Goal: Browse casually

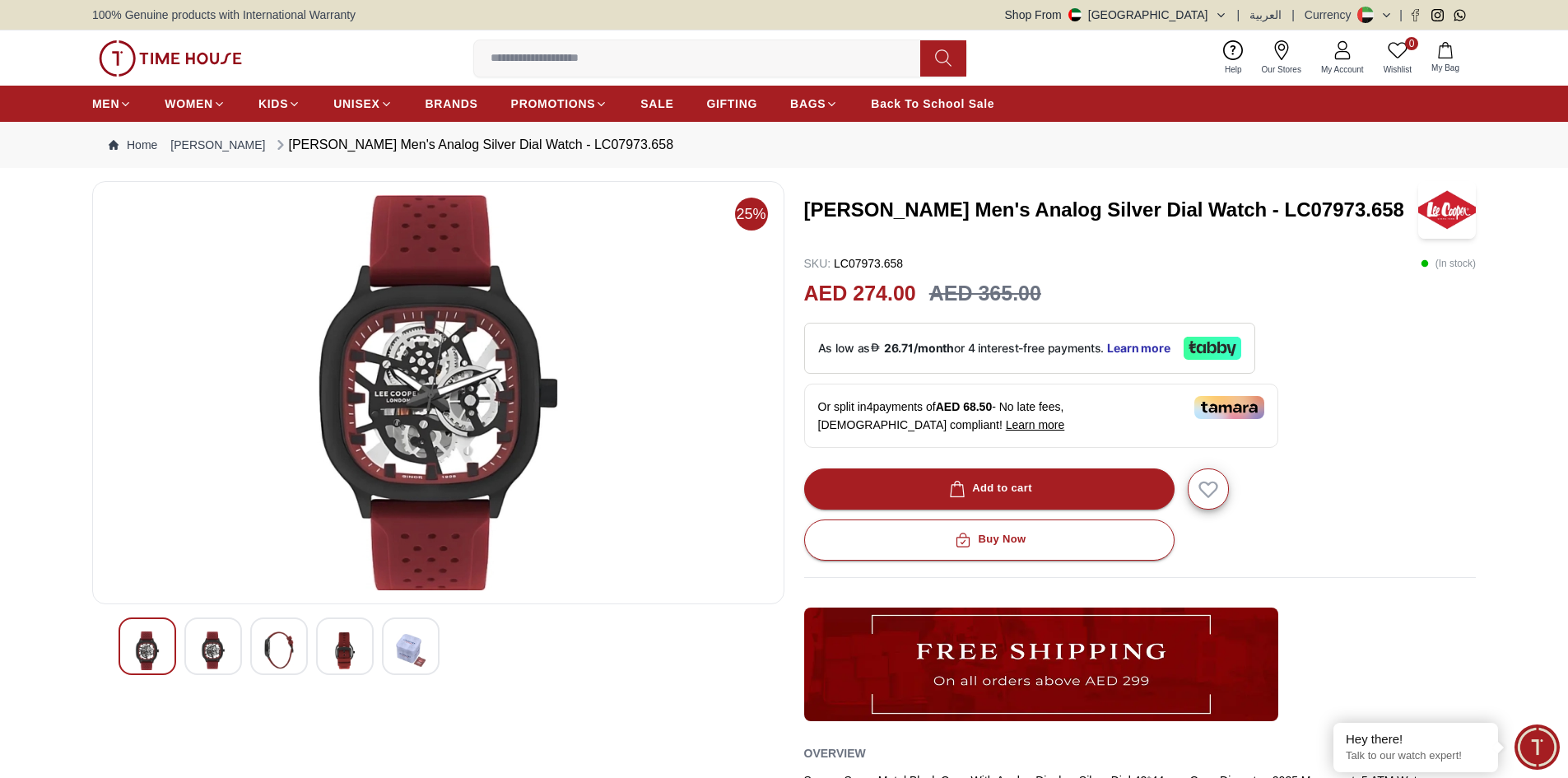
click at [196, 644] on div at bounding box center [213, 646] width 57 height 57
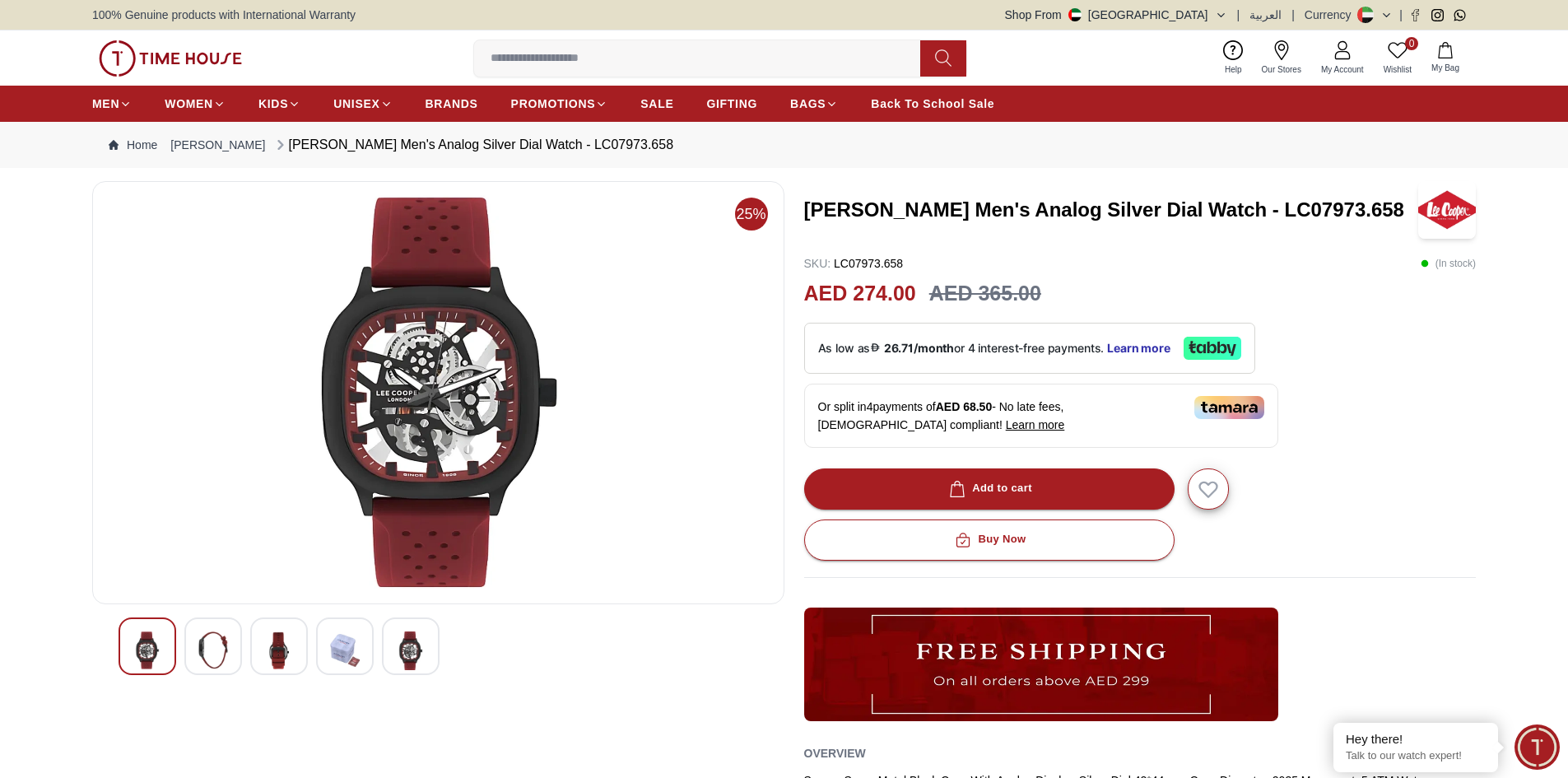
click at [212, 649] on img at bounding box center [212, 650] width 30 height 38
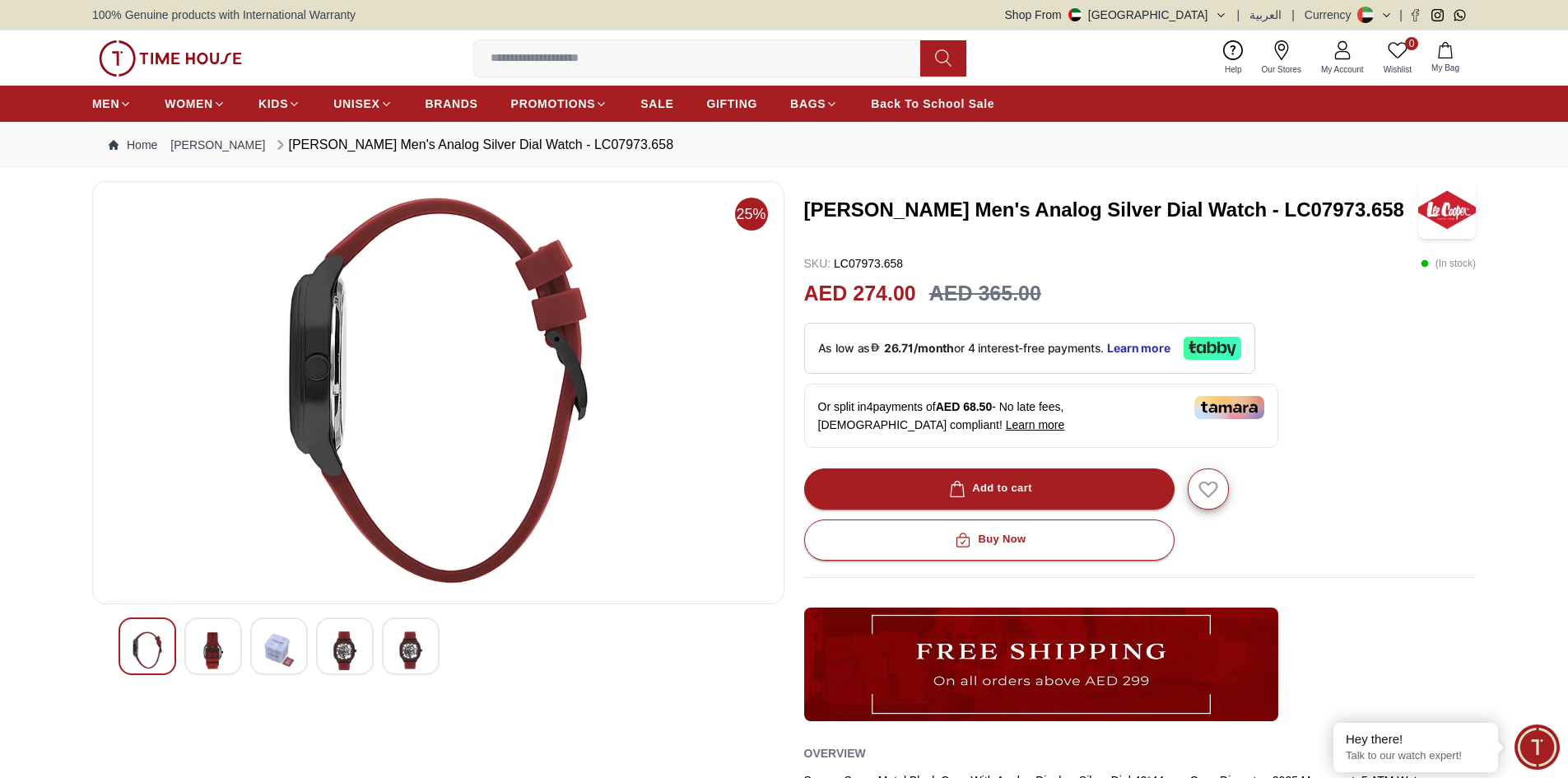
click at [266, 653] on img at bounding box center [279, 650] width 30 height 38
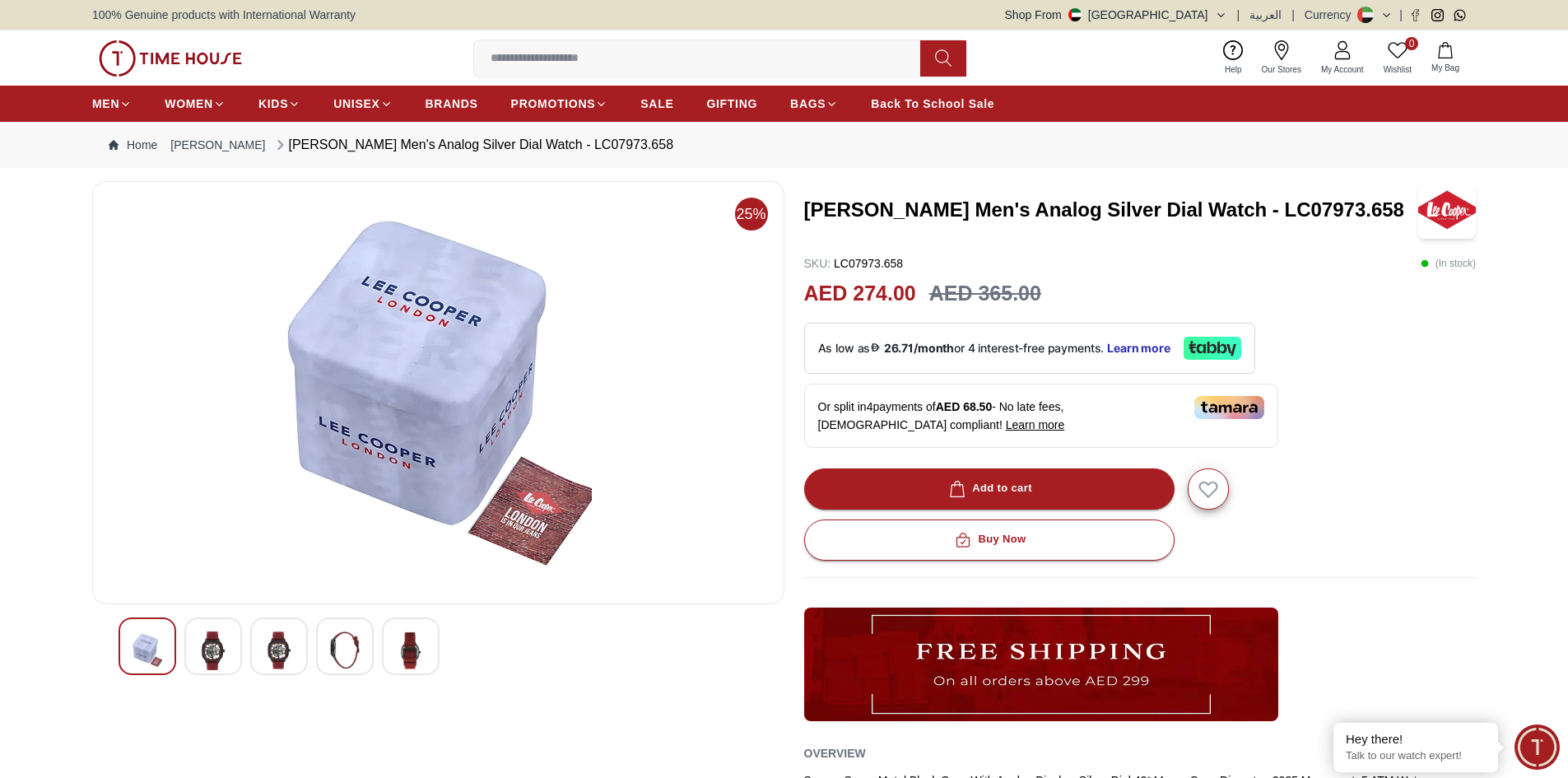
click at [321, 652] on div at bounding box center [345, 646] width 57 height 57
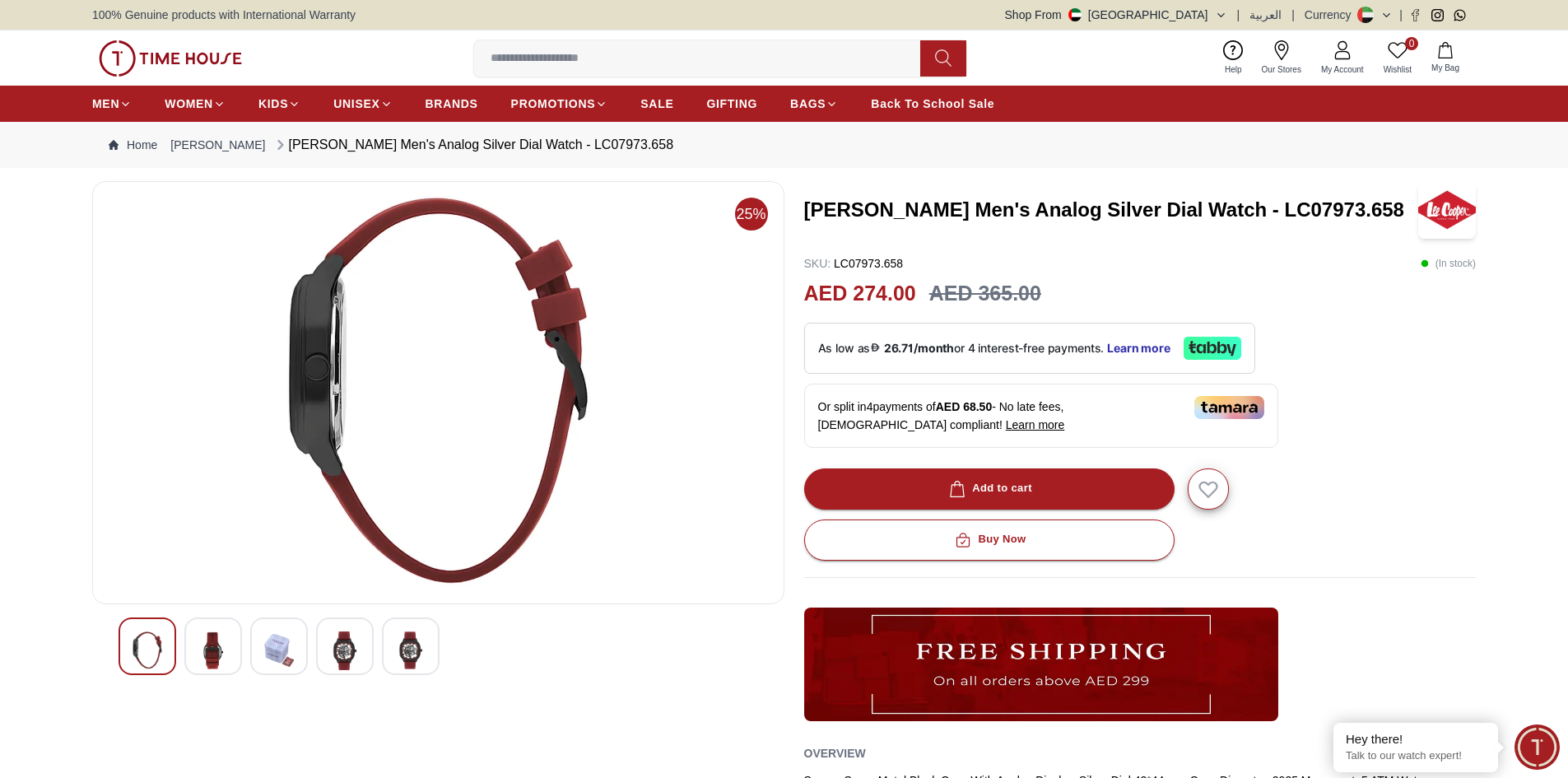
click at [326, 651] on div at bounding box center [345, 646] width 57 height 57
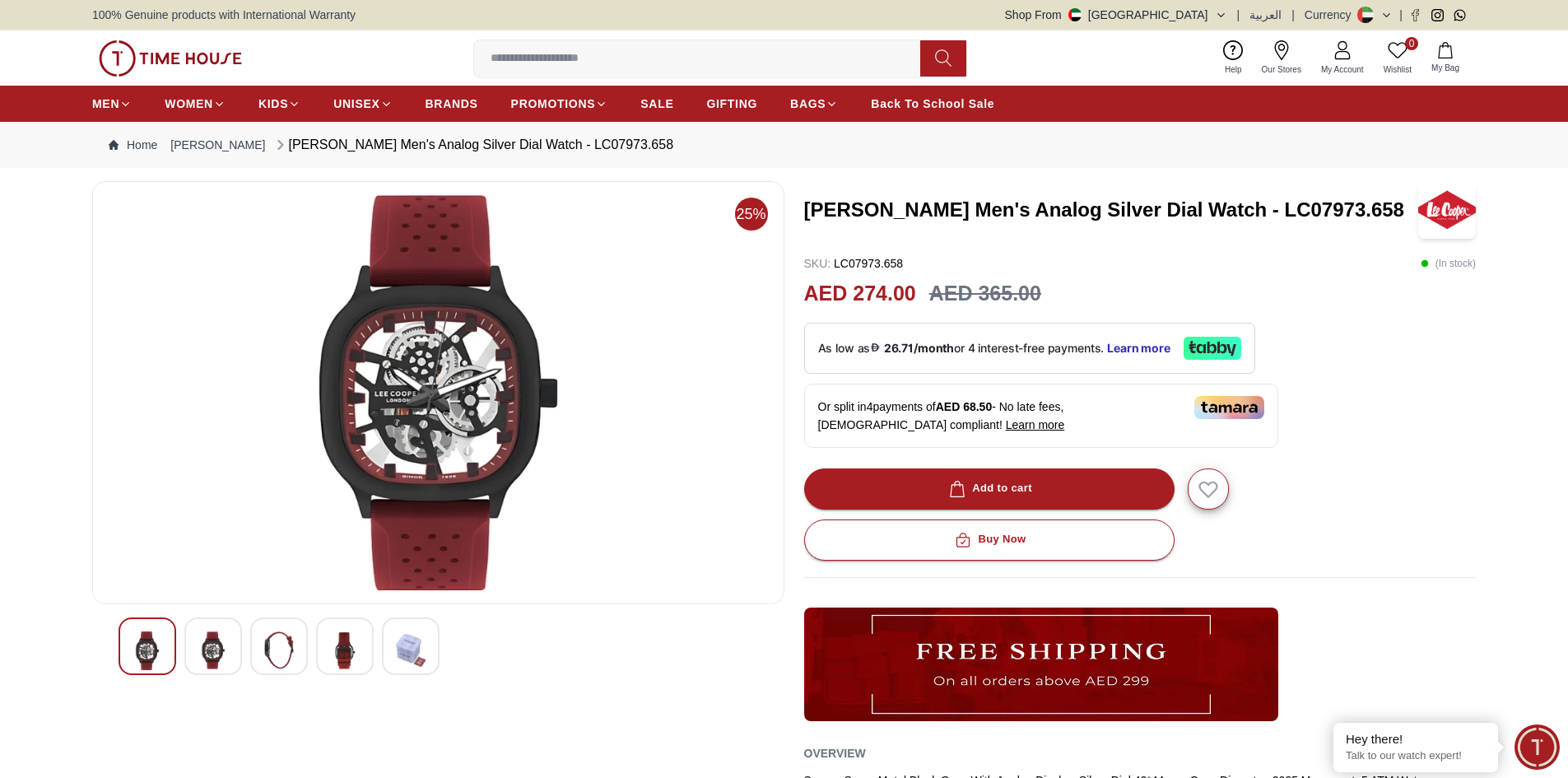
click at [408, 655] on img at bounding box center [411, 650] width 30 height 38
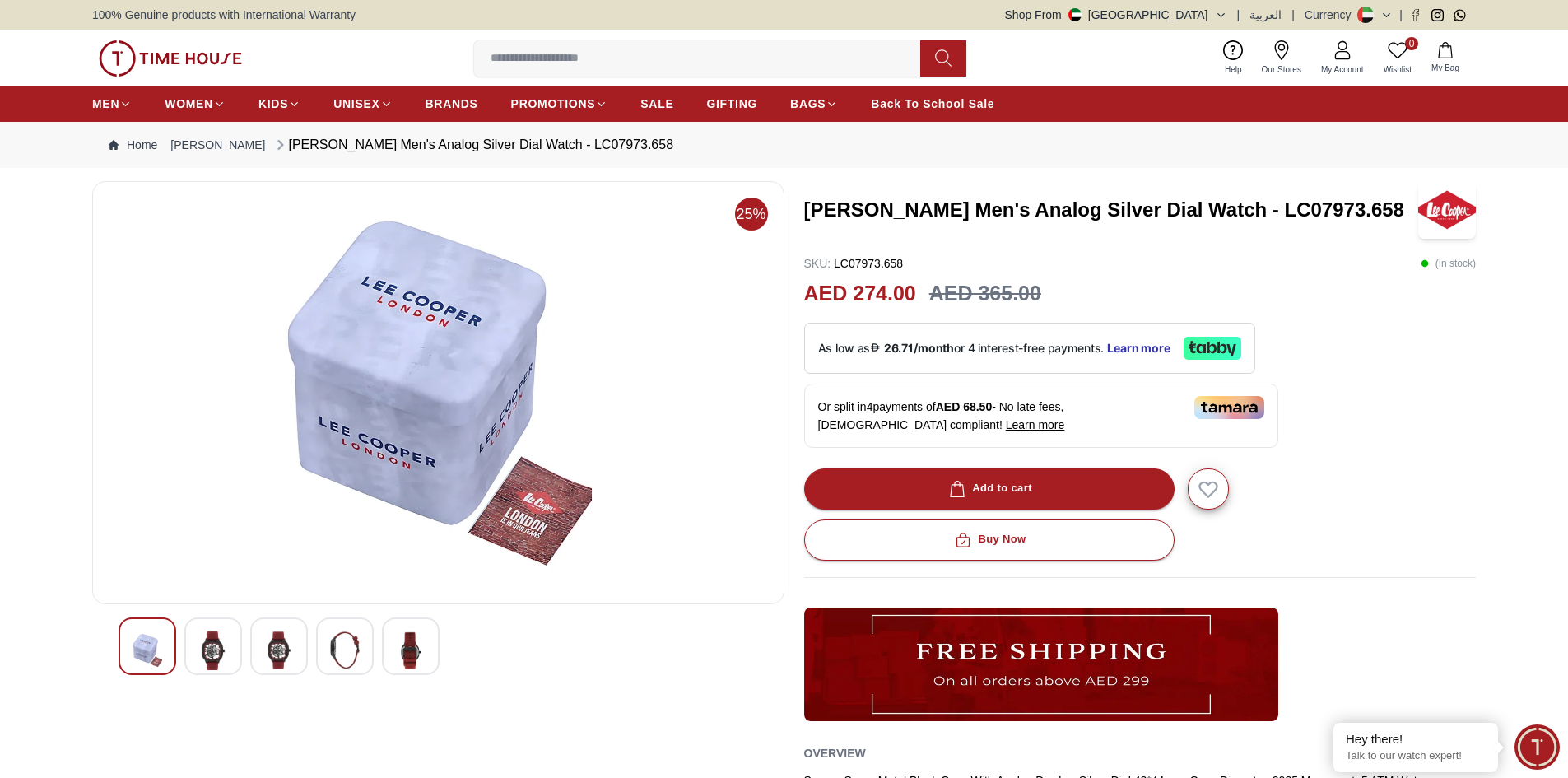
click at [408, 655] on img at bounding box center [411, 650] width 30 height 38
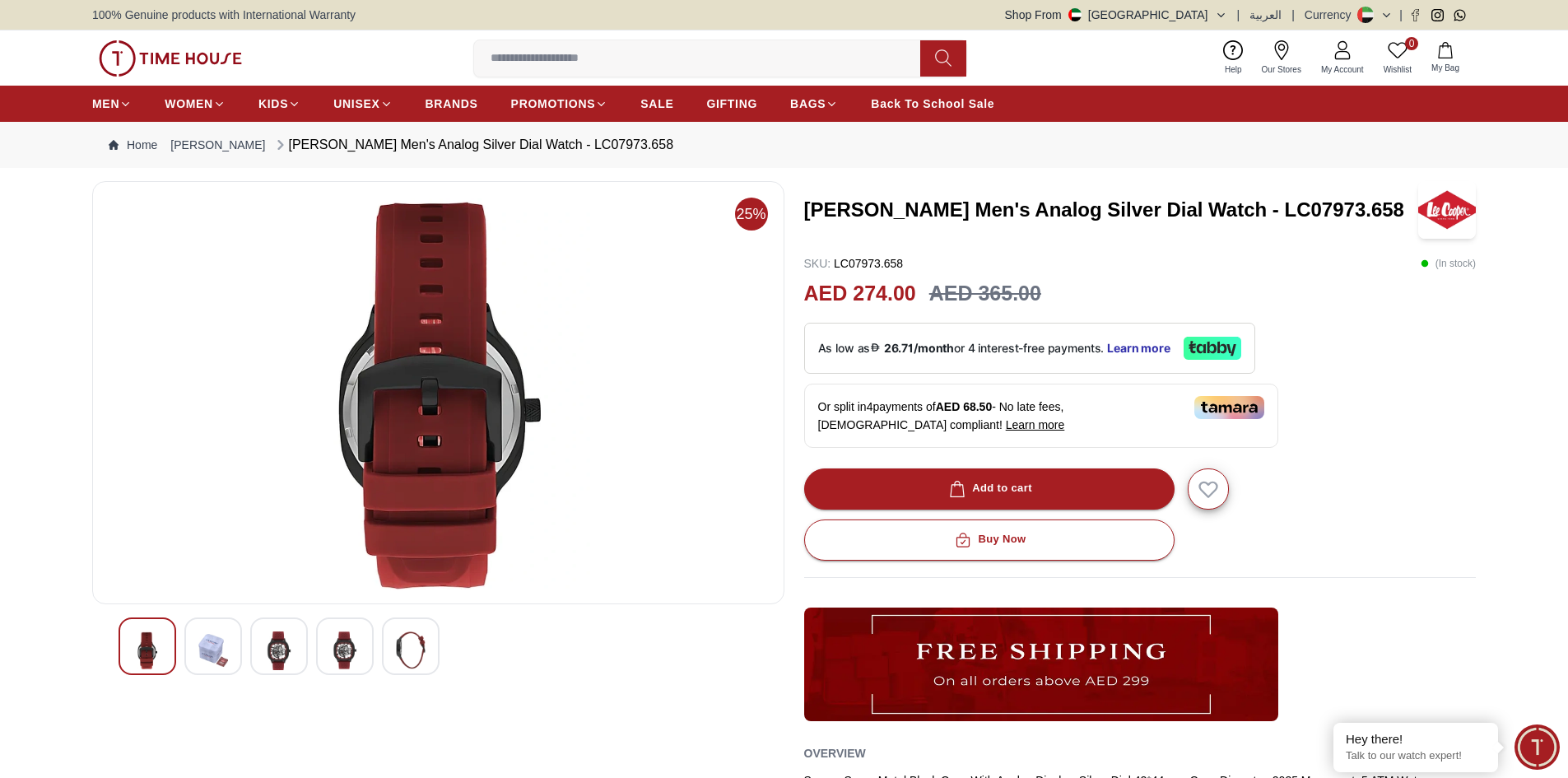
click at [270, 652] on img at bounding box center [279, 650] width 30 height 39
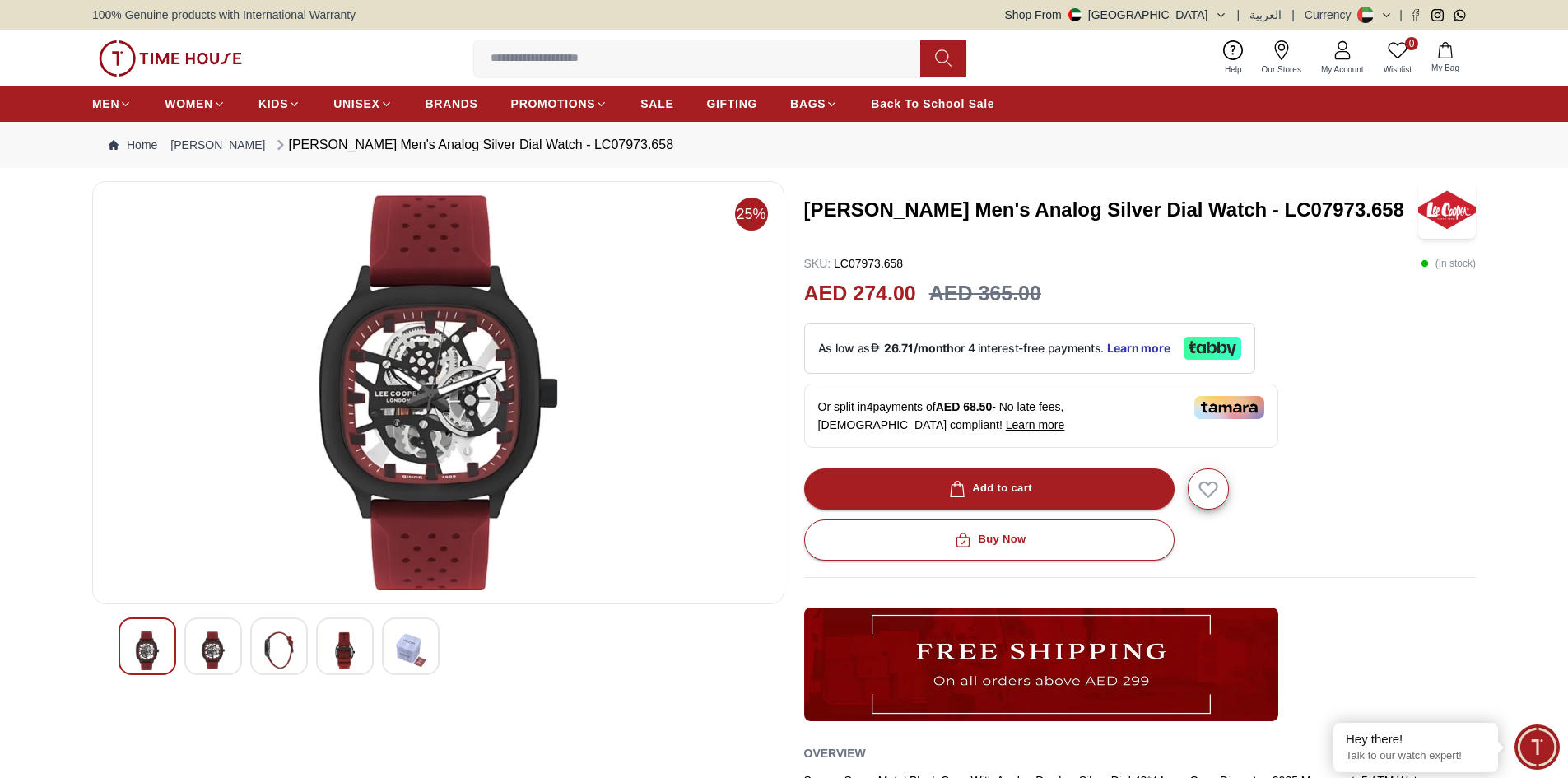
click at [210, 653] on img at bounding box center [212, 650] width 30 height 38
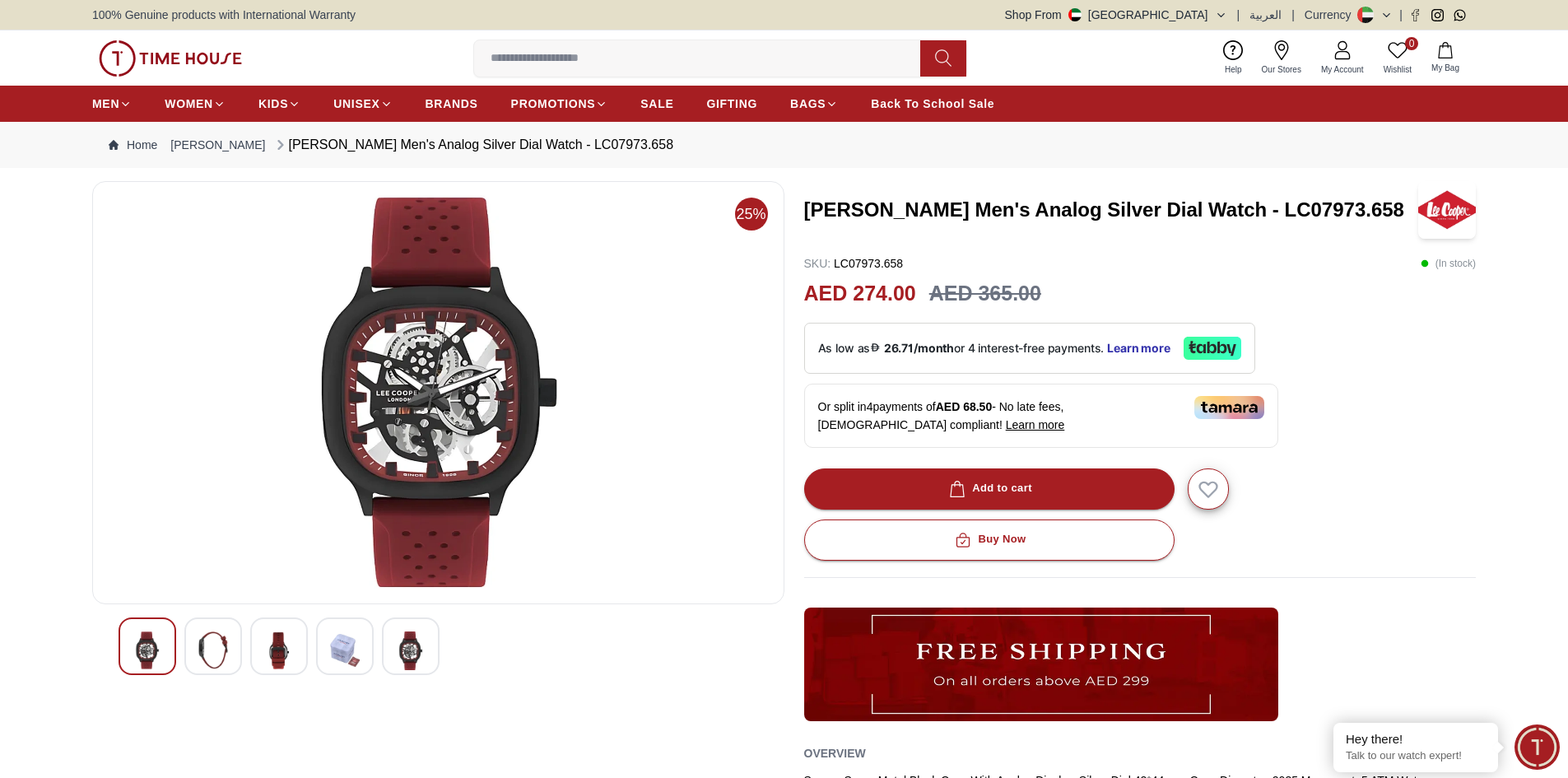
click at [408, 657] on img at bounding box center [411, 650] width 30 height 39
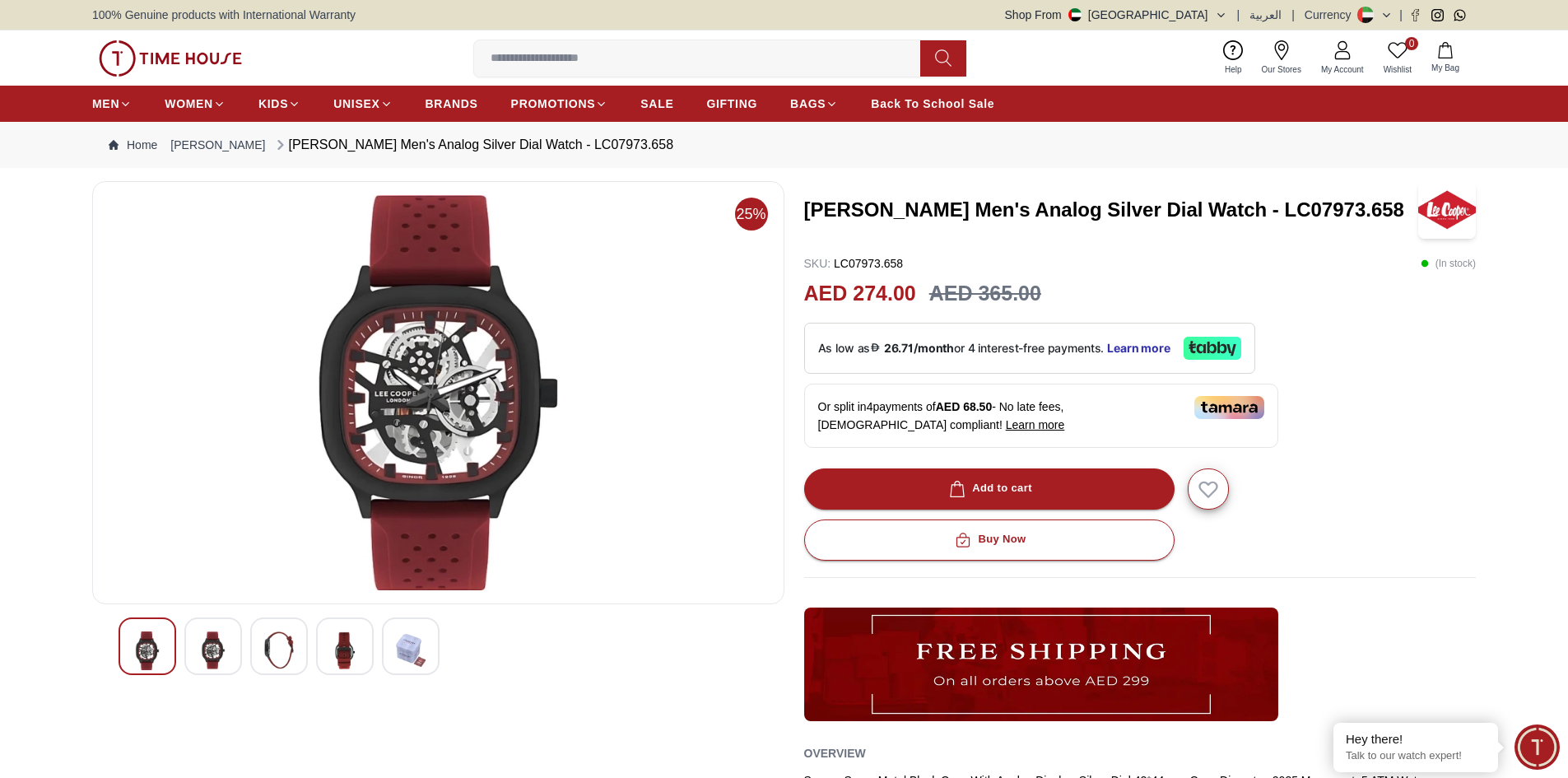
click at [279, 654] on img at bounding box center [279, 650] width 30 height 38
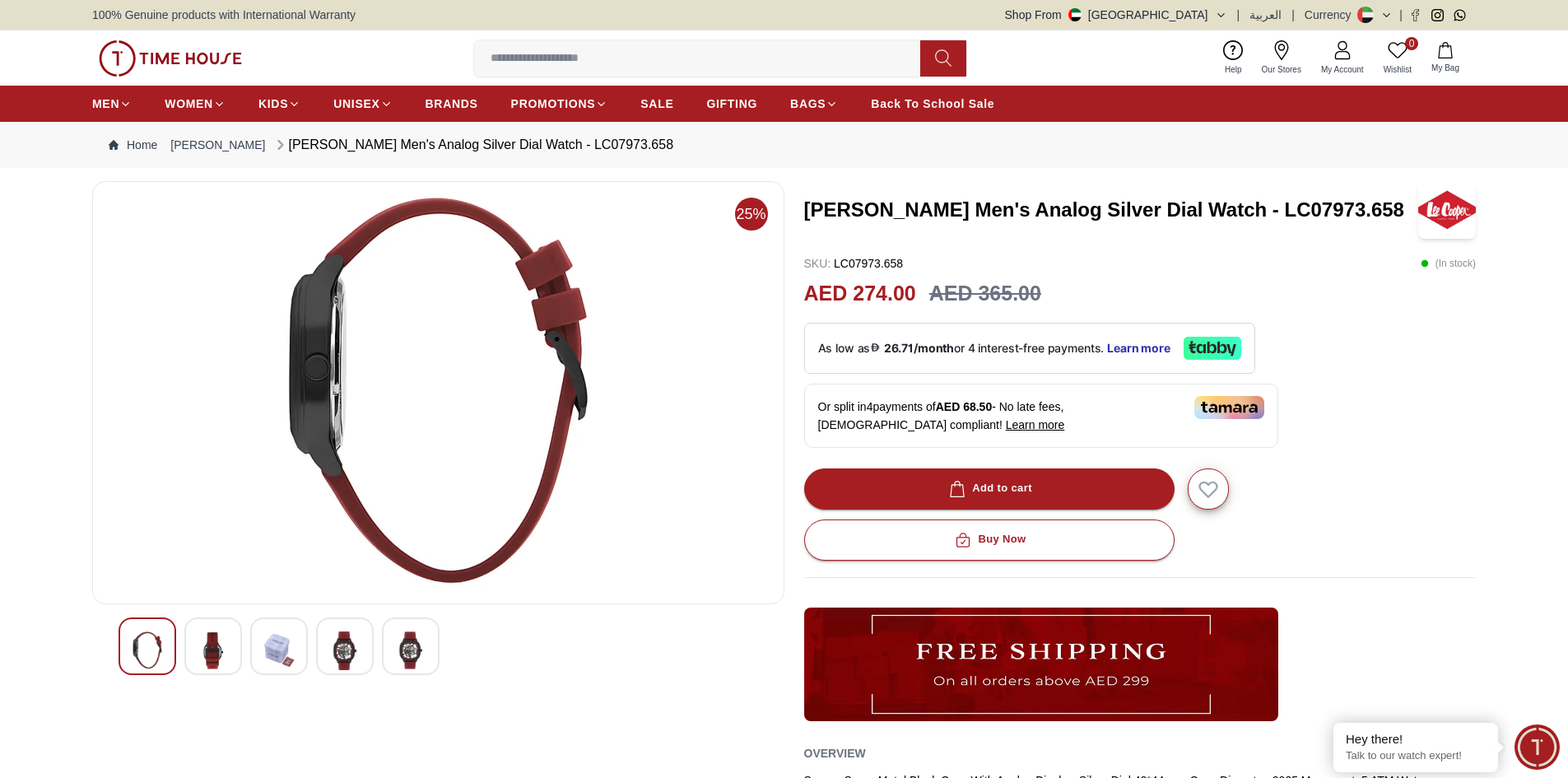
click at [339, 653] on img at bounding box center [344, 650] width 30 height 39
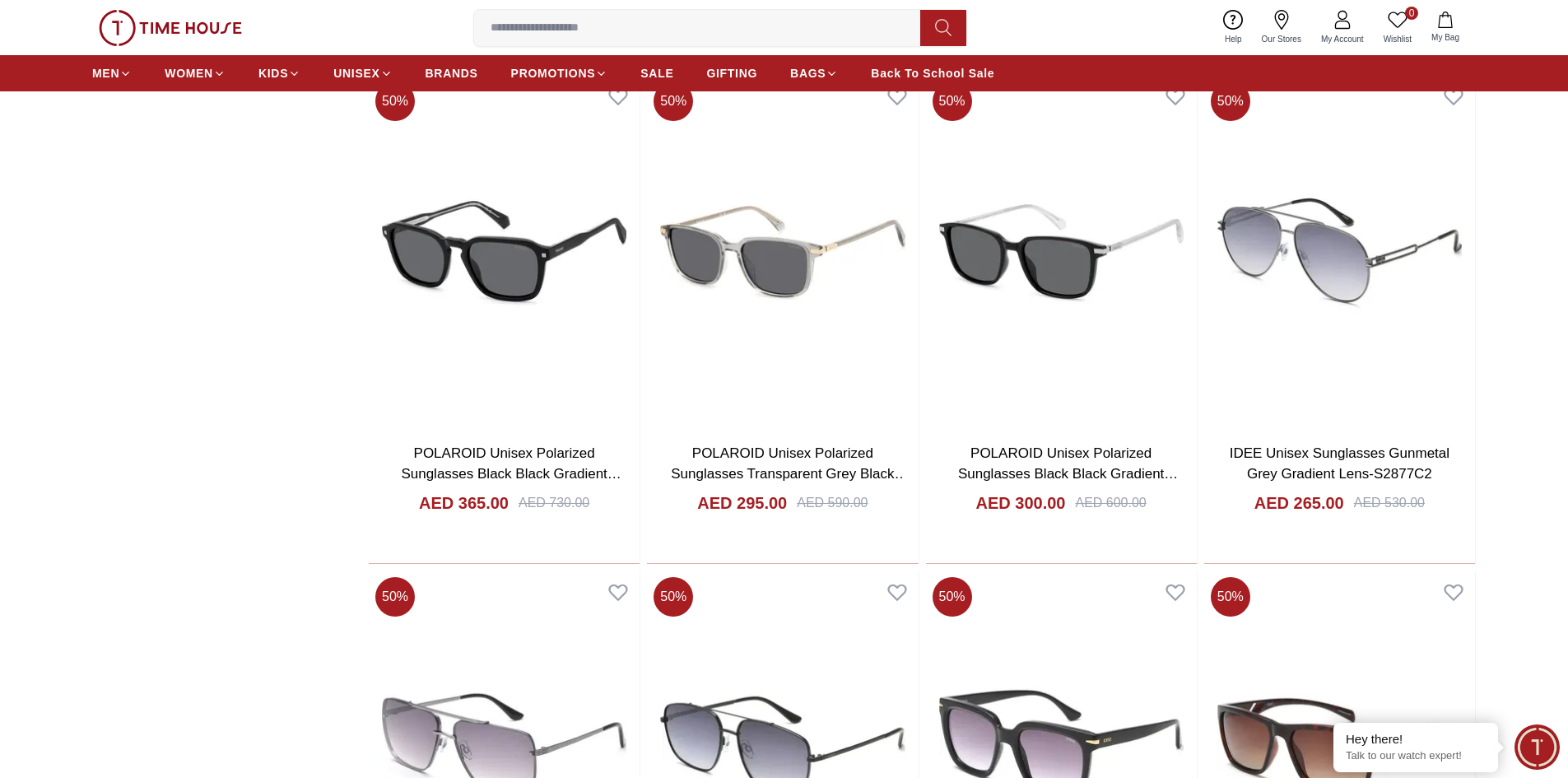
scroll to position [1893, 0]
